Goal: Communication & Community: Answer question/provide support

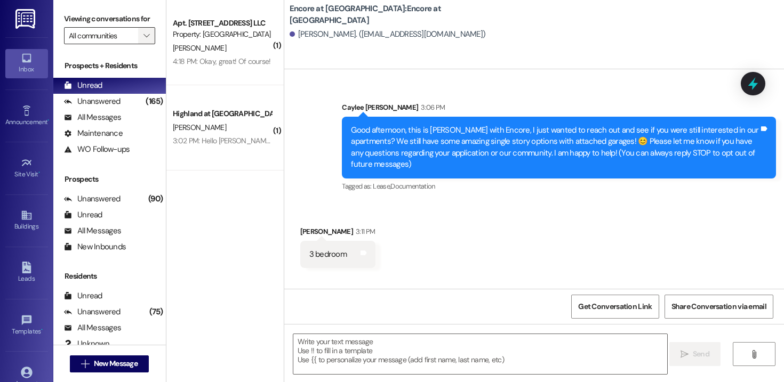
click at [141, 40] on span "" at bounding box center [146, 35] width 10 height 17
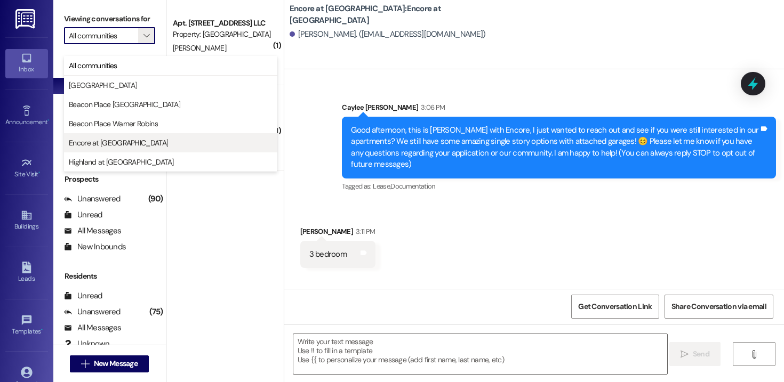
click at [119, 145] on span "Encore at [GEOGRAPHIC_DATA]" at bounding box center [118, 143] width 99 height 11
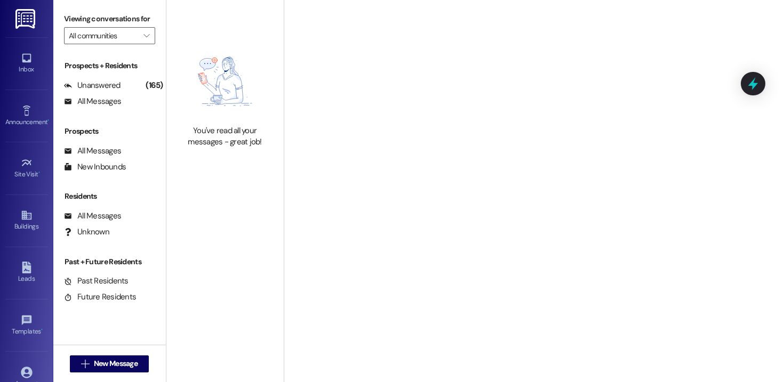
type input "Encore at [GEOGRAPHIC_DATA]"
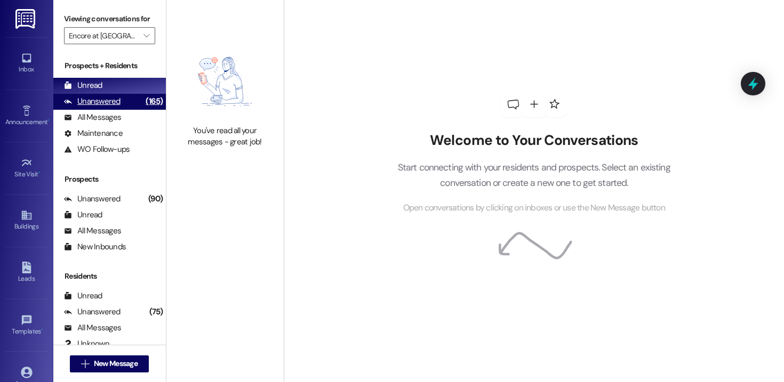
click at [123, 110] on div "Unanswered (165)" at bounding box center [109, 102] width 113 height 16
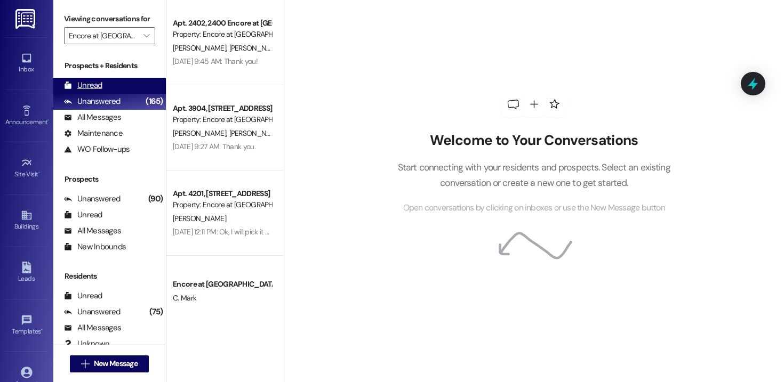
click at [118, 94] on div "Unread (0)" at bounding box center [109, 86] width 113 height 16
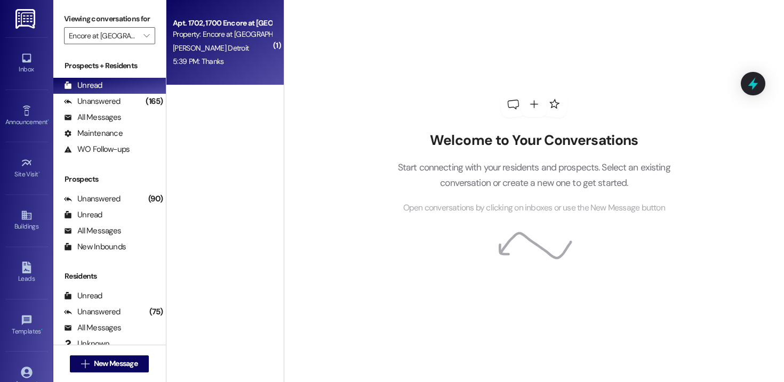
click at [194, 42] on div "[PERSON_NAME] Detroit" at bounding box center [222, 48] width 101 height 13
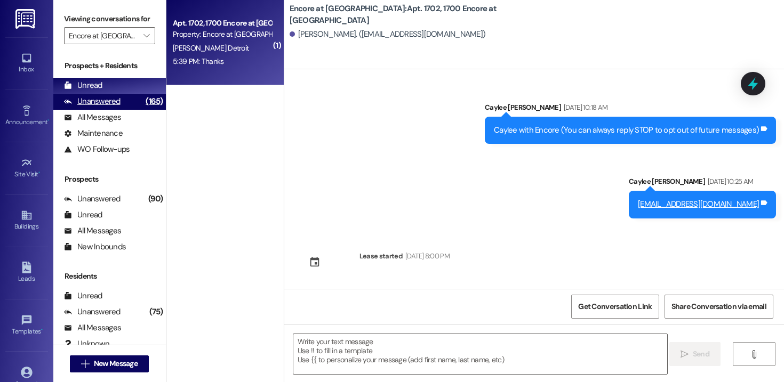
click at [81, 107] on div "Unanswered" at bounding box center [92, 101] width 57 height 11
